Goal: Task Accomplishment & Management: Complete application form

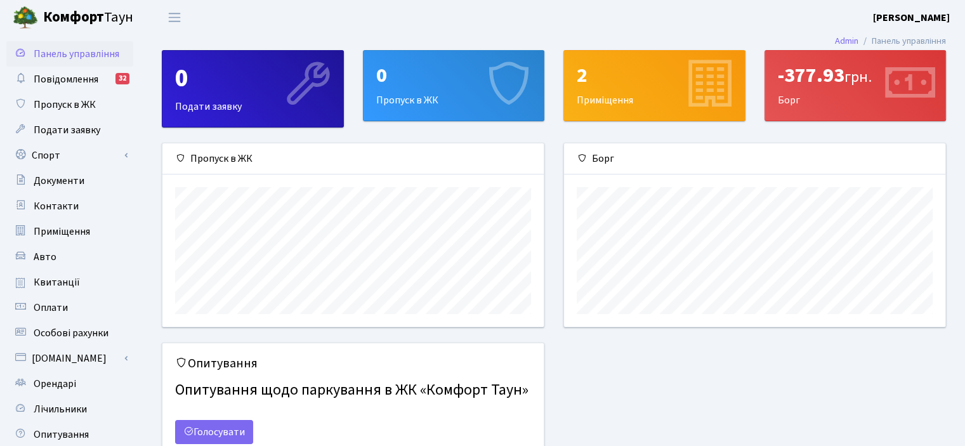
scroll to position [183, 381]
click at [52, 255] on span "Авто" at bounding box center [45, 257] width 23 height 14
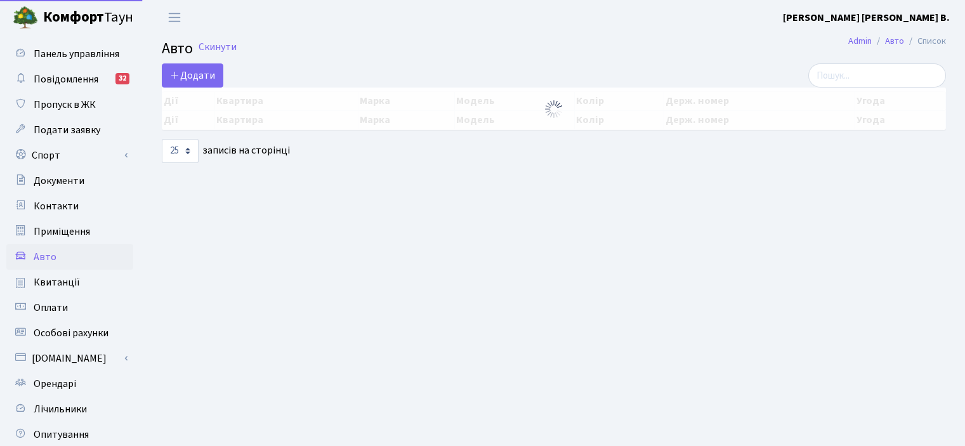
select select "25"
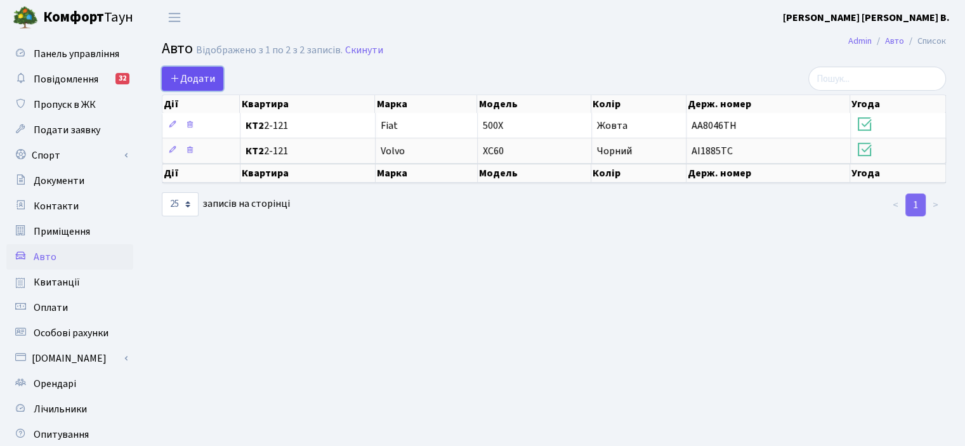
click at [211, 81] on span "Додати" at bounding box center [192, 79] width 45 height 14
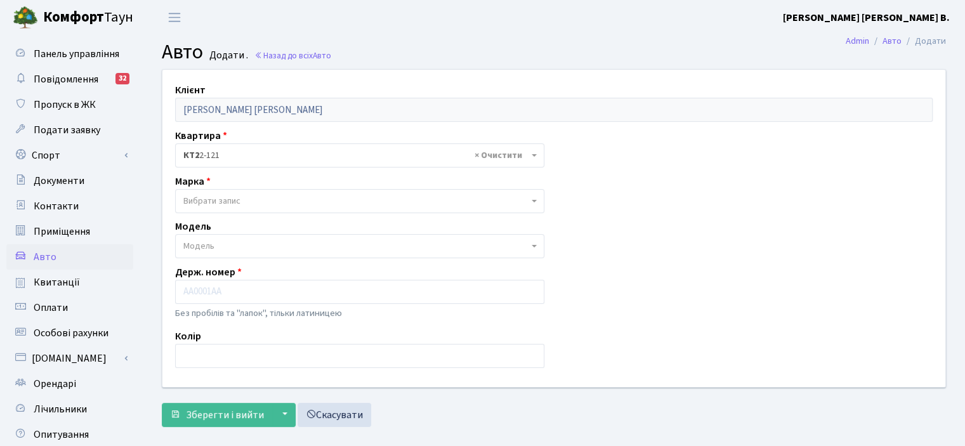
click at [259, 197] on span "Вибрати запис" at bounding box center [355, 201] width 345 height 13
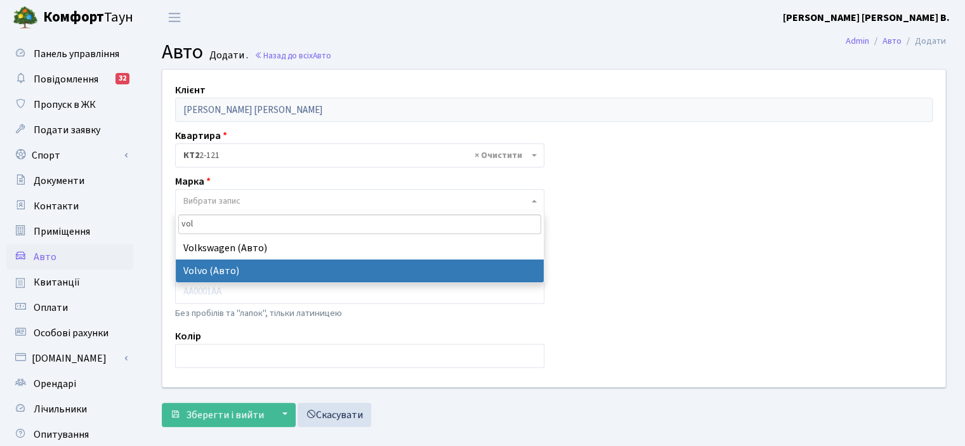
type input "vol"
select select "135"
select select
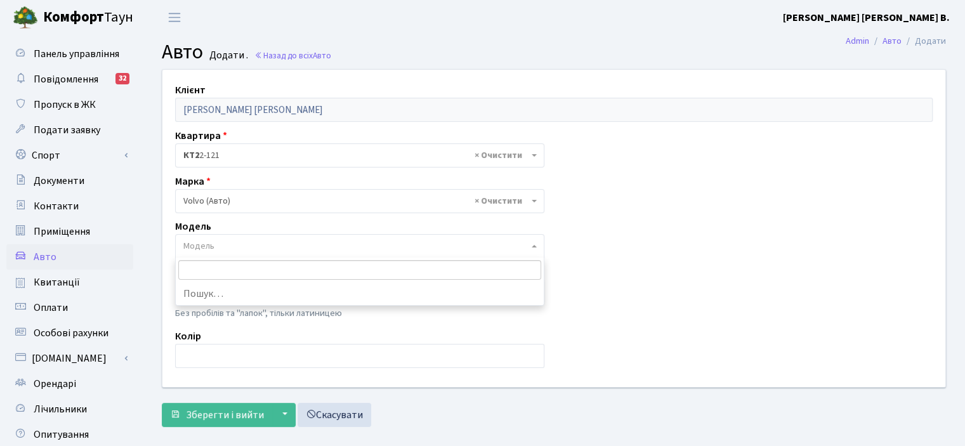
click at [234, 246] on span "Модель" at bounding box center [355, 246] width 345 height 13
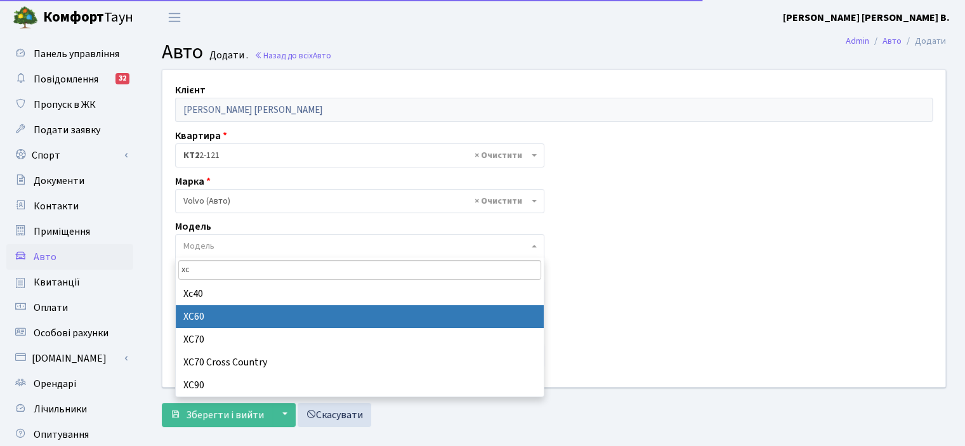
type input "xc"
select select "2576"
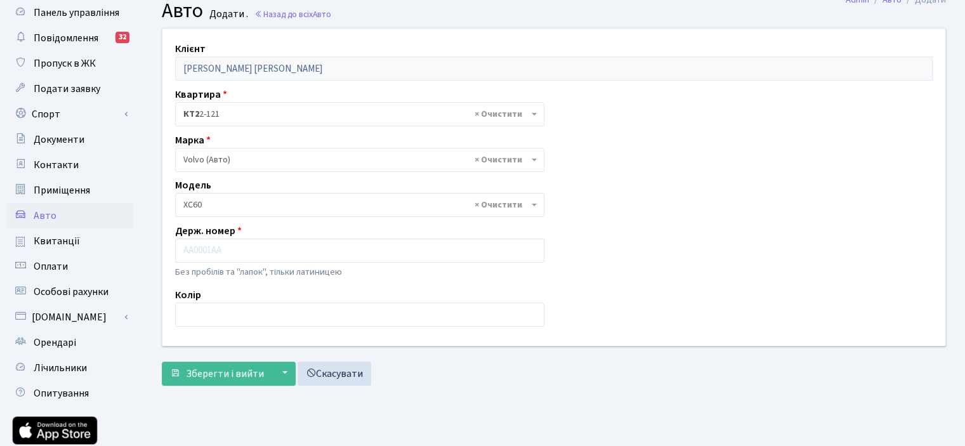
scroll to position [63, 0]
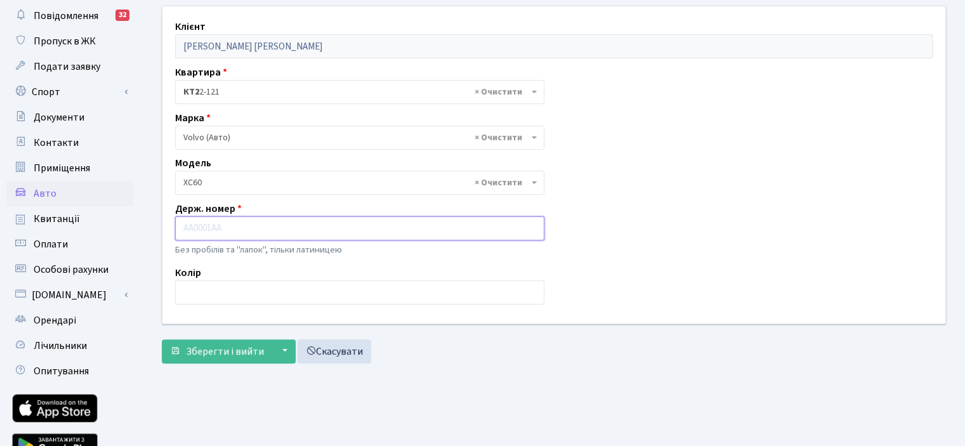
click at [223, 228] on input "text" at bounding box center [359, 228] width 369 height 24
type input "NMR"
click at [240, 303] on input "text" at bounding box center [359, 292] width 369 height 24
type input "x"
type input "Чорний"
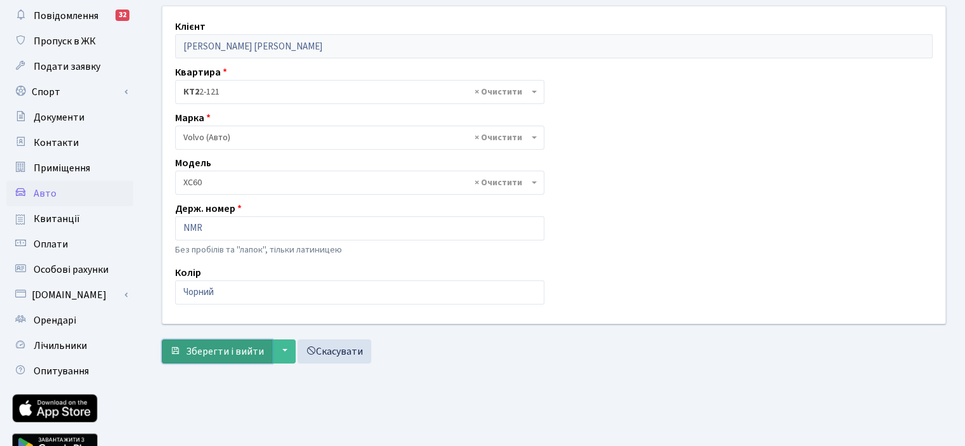
click at [241, 345] on span "Зберегти і вийти" at bounding box center [225, 352] width 78 height 14
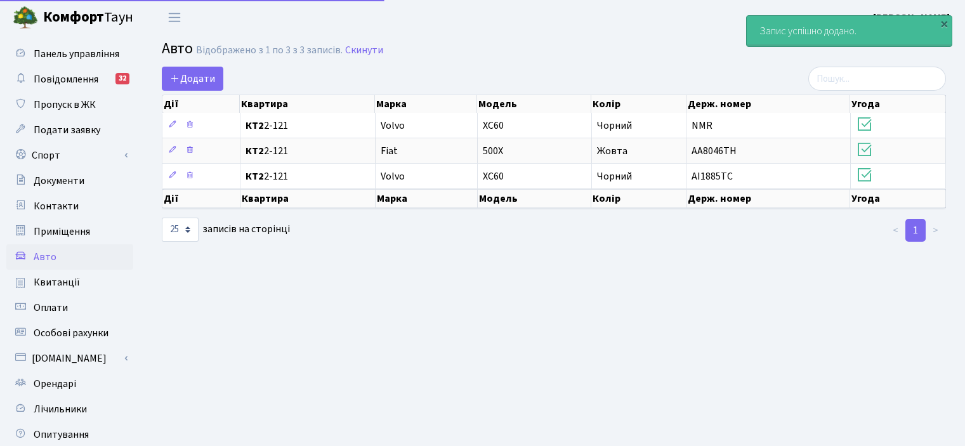
select select "25"
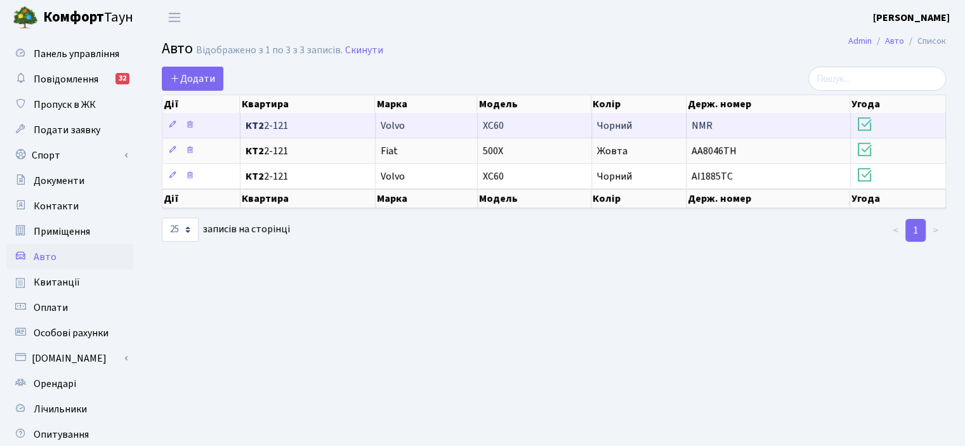
click at [868, 121] on icon at bounding box center [865, 124] width 18 height 18
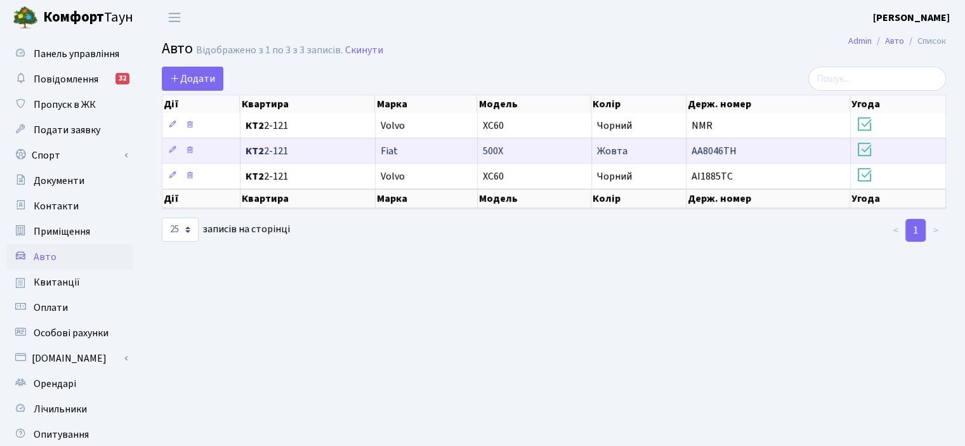
click at [864, 149] on icon at bounding box center [865, 150] width 18 height 18
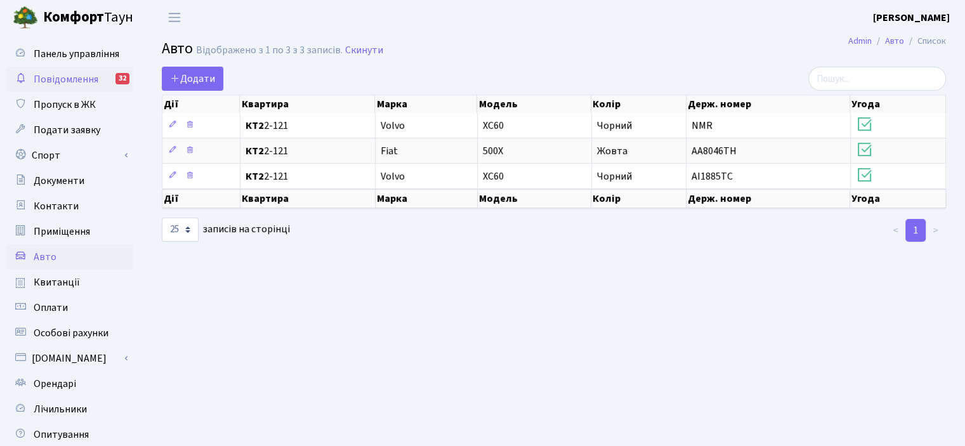
click at [73, 78] on span "Повідомлення" at bounding box center [66, 79] width 65 height 14
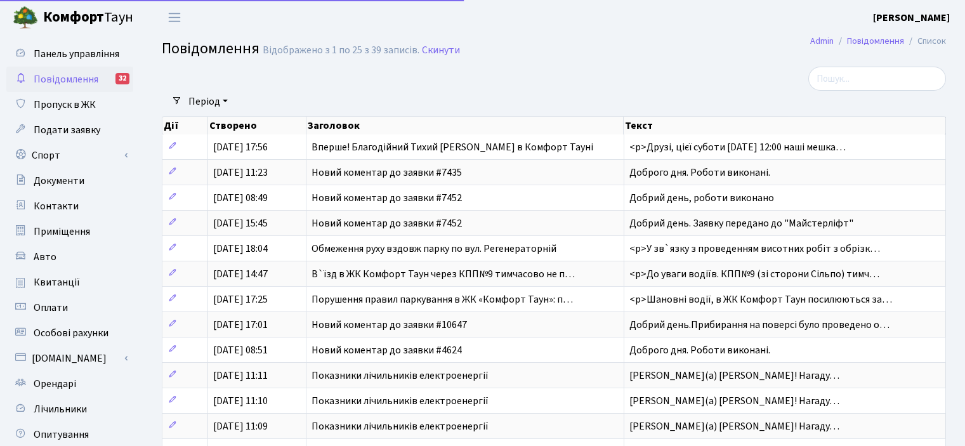
select select "25"
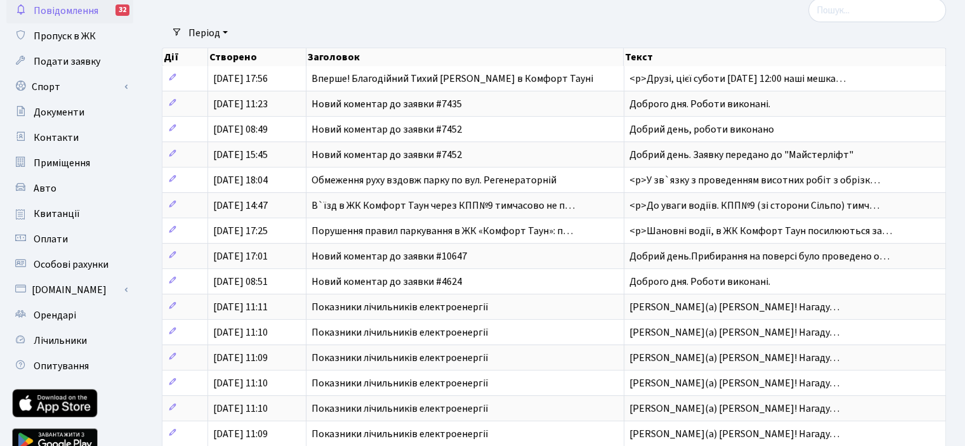
scroll to position [127, 0]
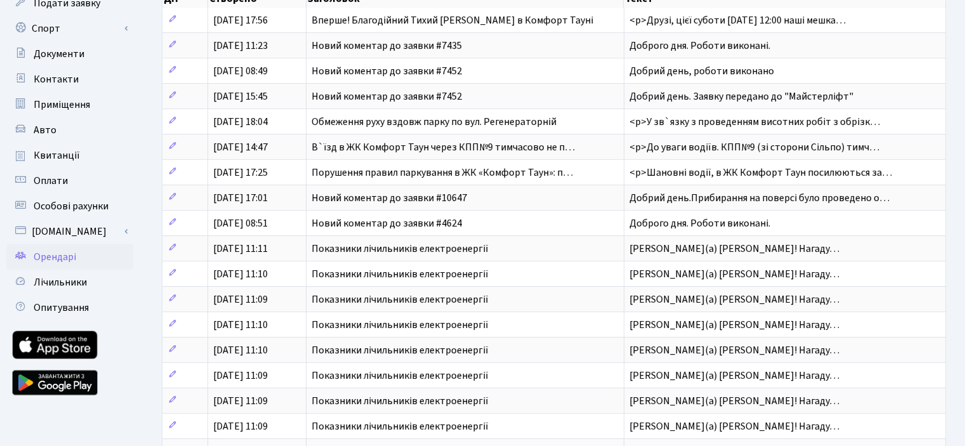
click at [86, 251] on link "Орендарі" at bounding box center [69, 256] width 127 height 25
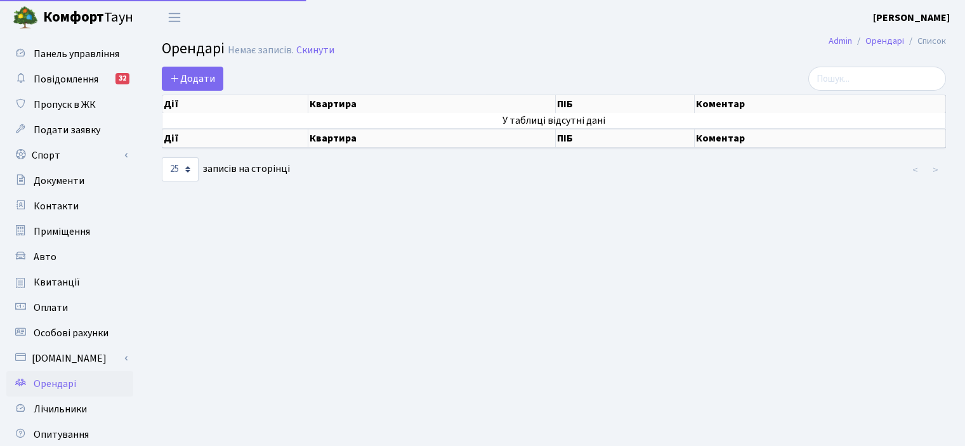
select select "25"
